Goal: Information Seeking & Learning: Find specific fact

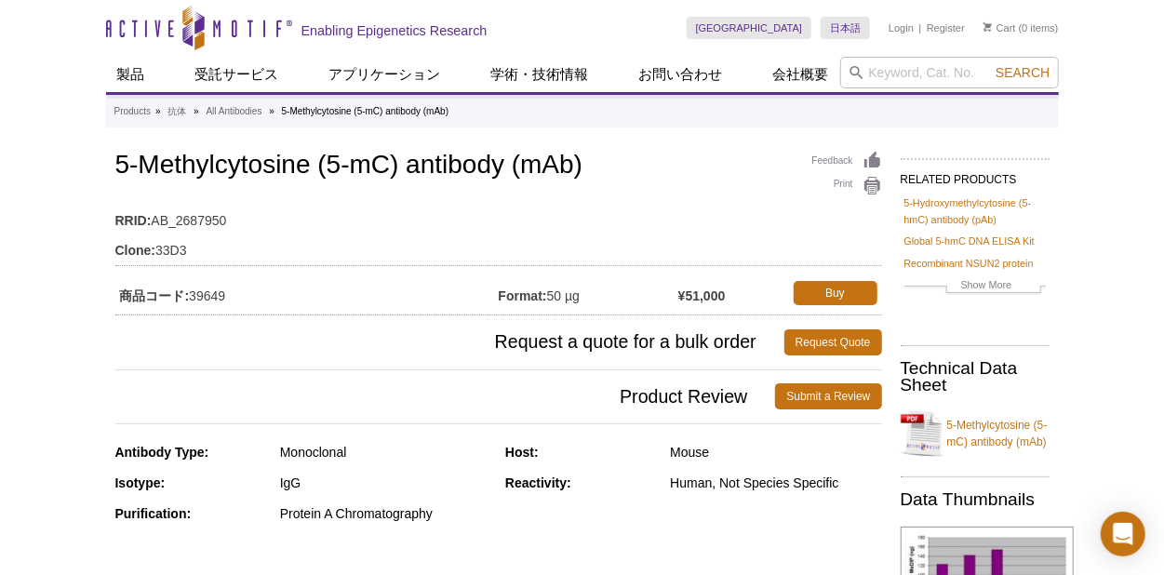
click at [357, 235] on td "Clone: 33D3" at bounding box center [498, 246] width 767 height 30
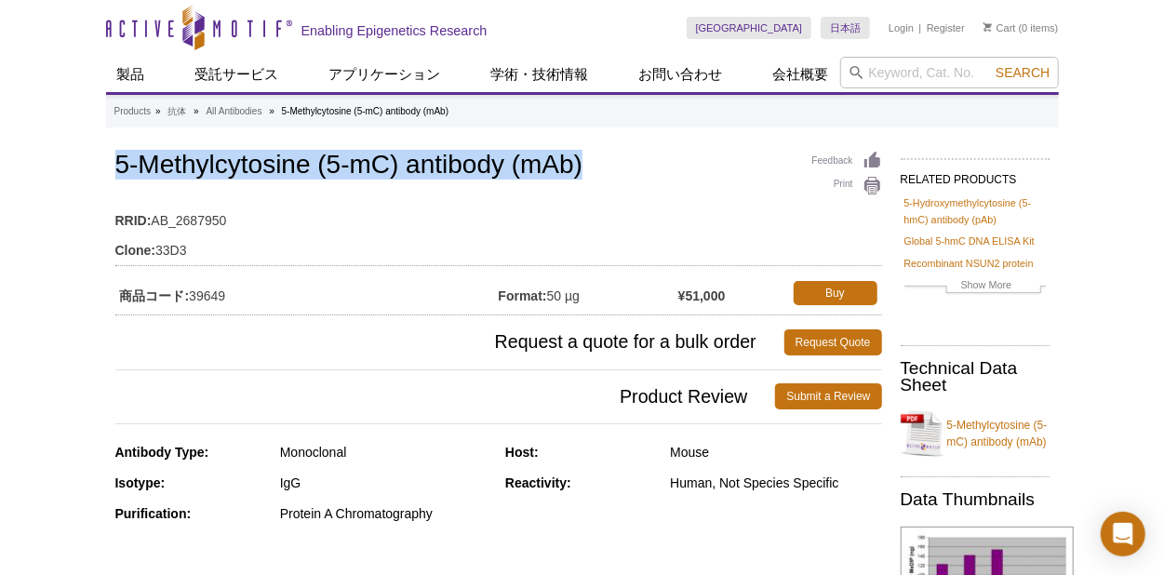
drag, startPoint x: 116, startPoint y: 161, endPoint x: 605, endPoint y: 159, distance: 488.6
click at [605, 159] on h1 "5-Methylcytosine (5-mC) antibody (mAb)" at bounding box center [498, 167] width 767 height 32
drag, startPoint x: 605, startPoint y: 159, endPoint x: 558, endPoint y: 160, distance: 46.5
copy h1 "5-Methylcytosine (5-mC) antibody (mAb)"
drag, startPoint x: 193, startPoint y: 293, endPoint x: 228, endPoint y: 295, distance: 35.4
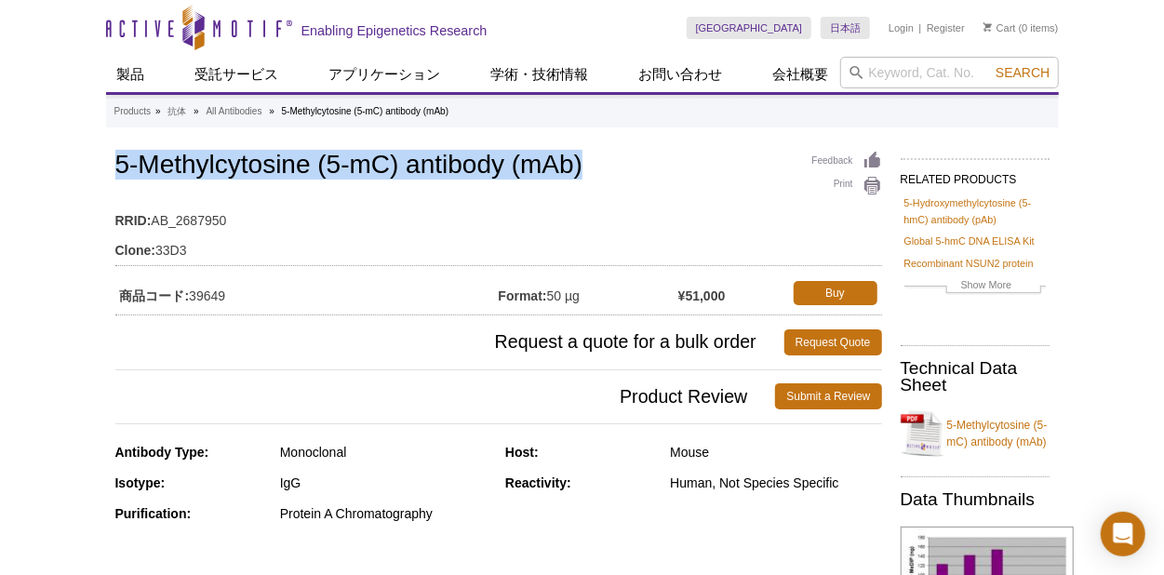
click at [228, 295] on td "商品コード: 39649" at bounding box center [306, 293] width 383 height 34
drag, startPoint x: 228, startPoint y: 295, endPoint x: 211, endPoint y: 290, distance: 17.4
copy td "39649"
